Goal: Obtain resource: Obtain resource

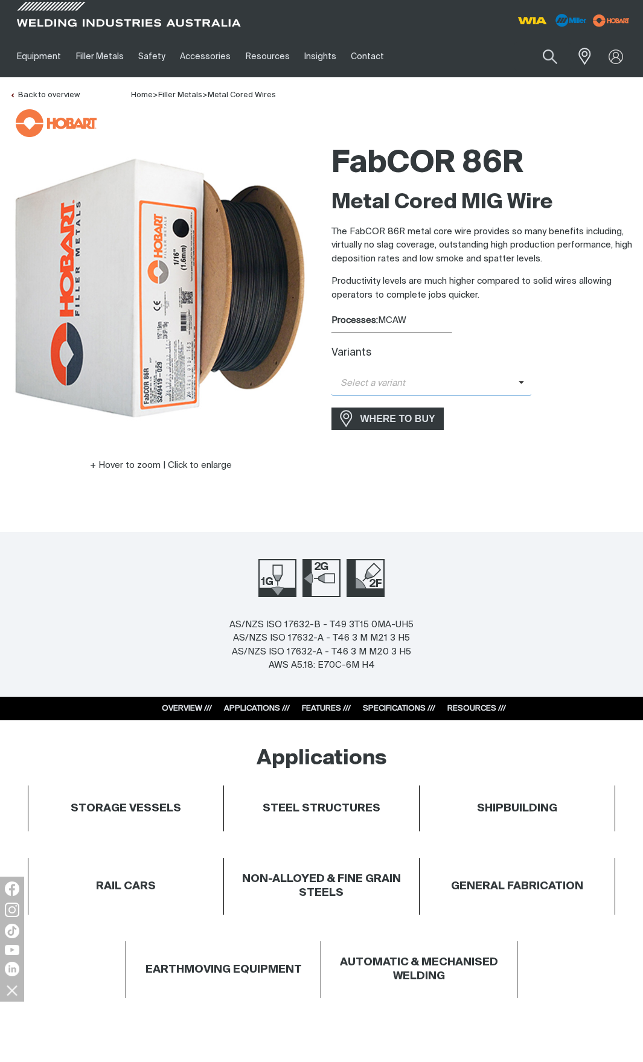
click at [506, 386] on span "Select a variant" at bounding box center [424, 384] width 187 height 14
click at [456, 405] on span "FabCOR 86R - 1.2mm (15kg)" at bounding box center [431, 404] width 200 height 18
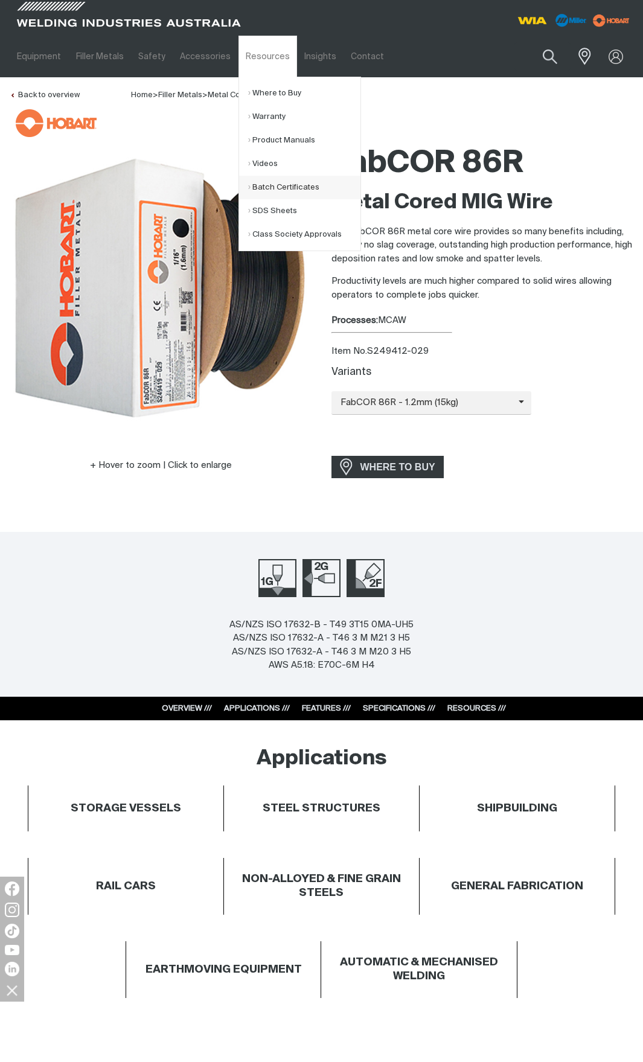
click at [277, 187] on link "Batch Certificates" at bounding box center [304, 188] width 112 height 24
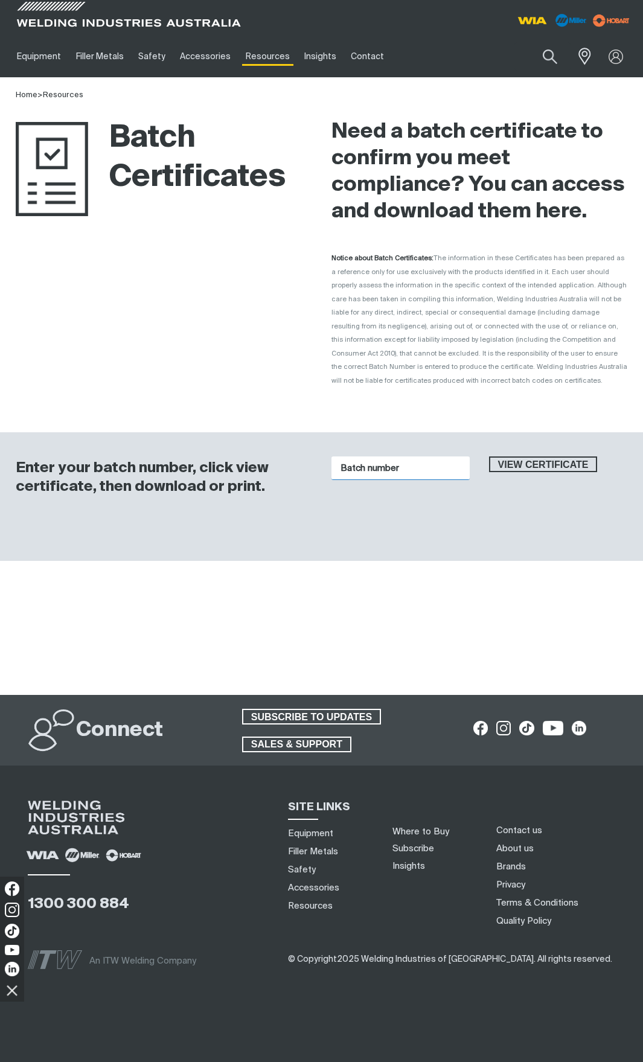
click at [383, 463] on input "Batch number" at bounding box center [400, 468] width 138 height 24
click at [489, 456] on button "View certificate" at bounding box center [543, 464] width 109 height 16
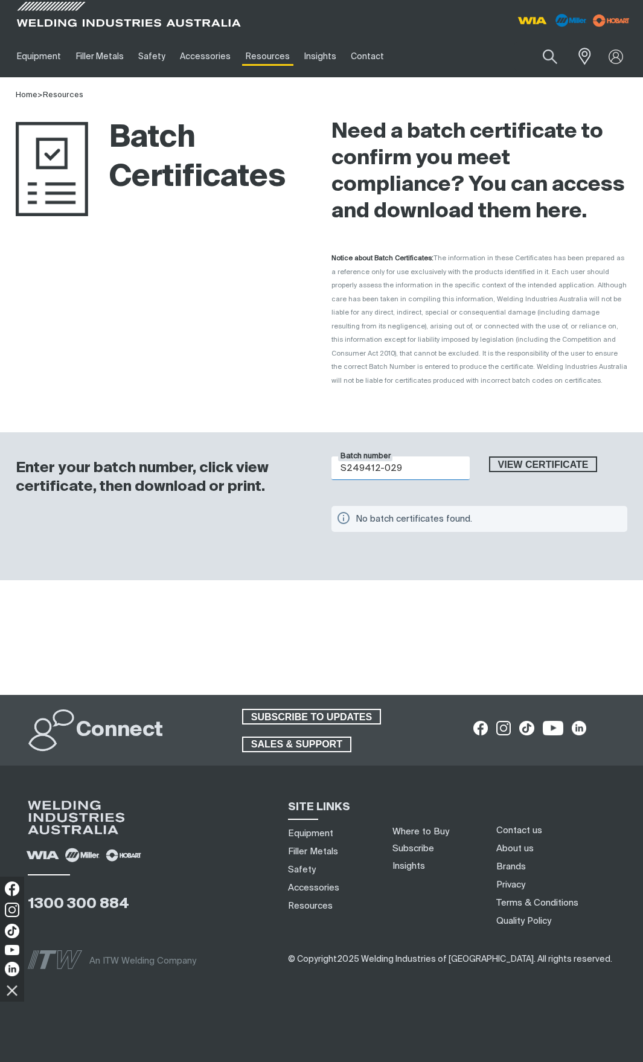
click at [489, 456] on button "View certificate" at bounding box center [543, 464] width 109 height 16
drag, startPoint x: 407, startPoint y: 462, endPoint x: 327, endPoint y: 468, distance: 79.8
click at [327, 468] on div "Batch number S249412-029" at bounding box center [401, 474] width 158 height 37
click at [489, 456] on button "View certificate" at bounding box center [543, 464] width 109 height 16
click at [423, 462] on input "446247" at bounding box center [400, 468] width 138 height 24
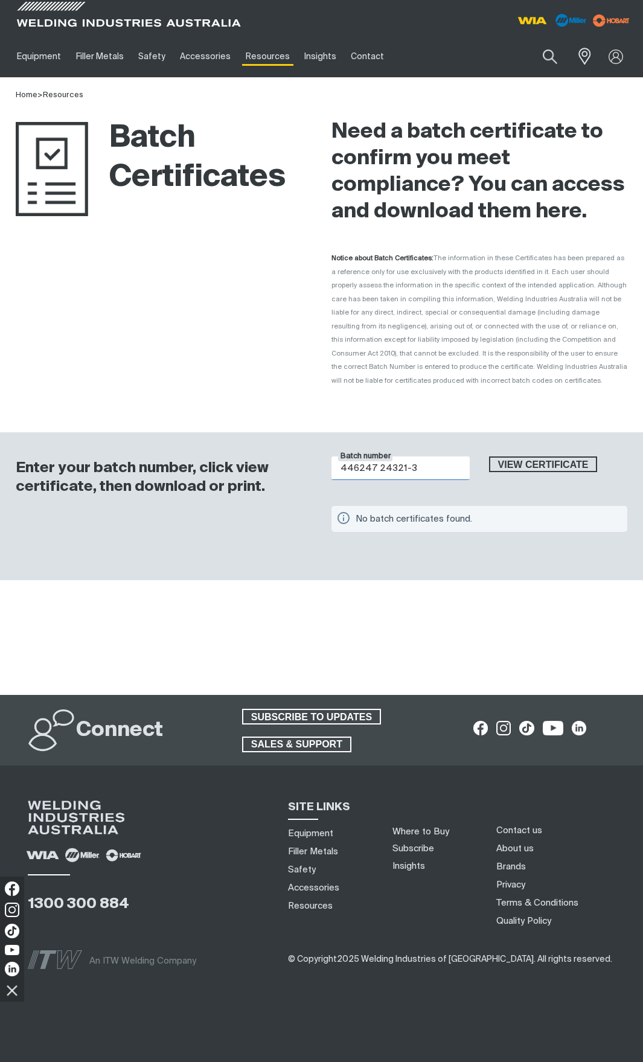
click at [489, 456] on button "View certificate" at bounding box center [543, 464] width 109 height 16
drag, startPoint x: 376, startPoint y: 466, endPoint x: 317, endPoint y: 475, distance: 59.1
click at [317, 475] on div "Enter your batch number, click view certificate, then download or print. Batch …" at bounding box center [321, 506] width 643 height 148
type input "24321-3"
click at [489, 456] on button "View certificate" at bounding box center [543, 464] width 109 height 16
